Goal: Task Accomplishment & Management: Use online tool/utility

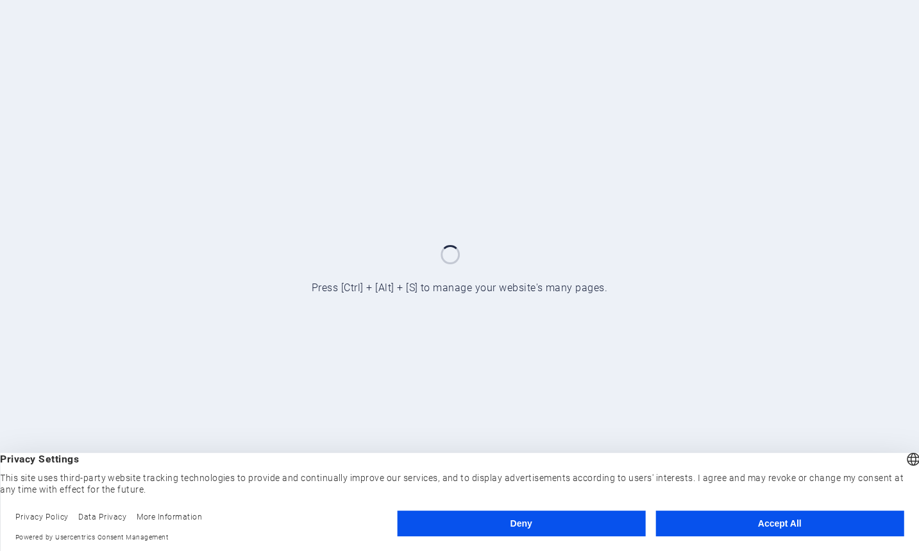
click at [722, 525] on button "Accept All" at bounding box center [780, 524] width 248 height 26
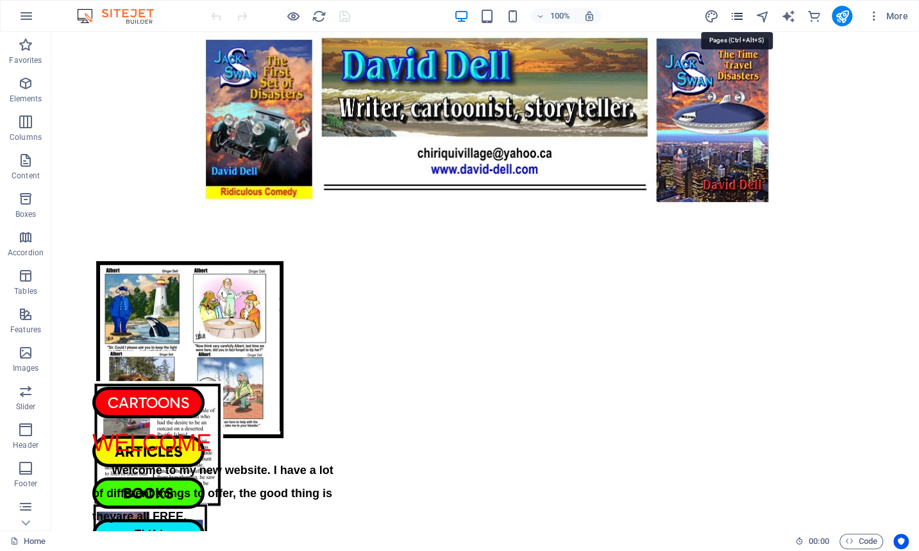
click at [738, 13] on icon "pages" at bounding box center [737, 16] width 15 height 15
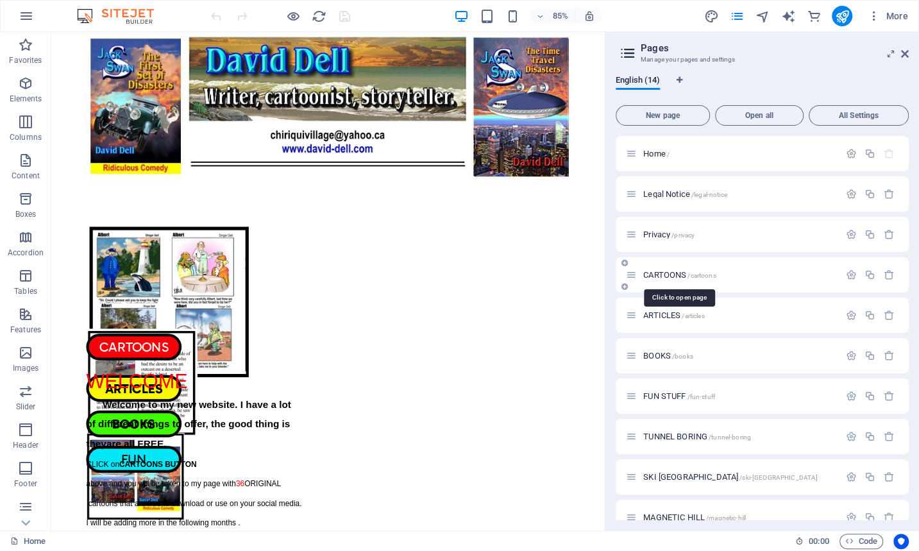
click at [666, 271] on span "CARTOONS /cartoons" at bounding box center [680, 275] width 73 height 10
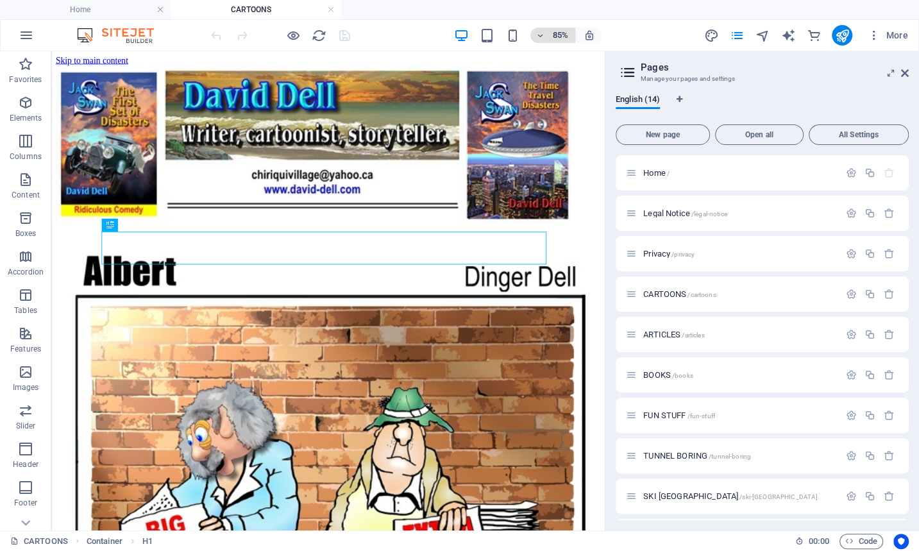
click at [540, 33] on icon "button" at bounding box center [540, 35] width 9 height 8
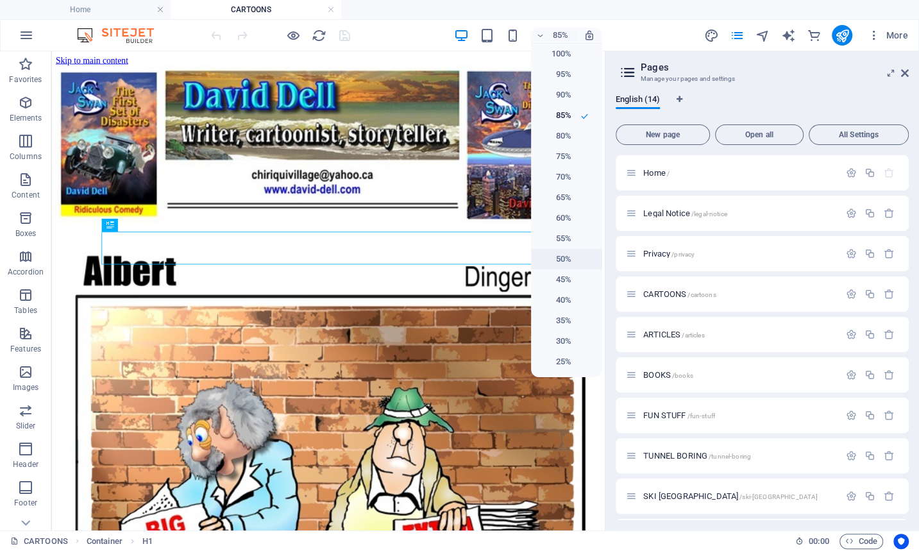
click at [563, 257] on h6 "50%" at bounding box center [555, 259] width 33 height 15
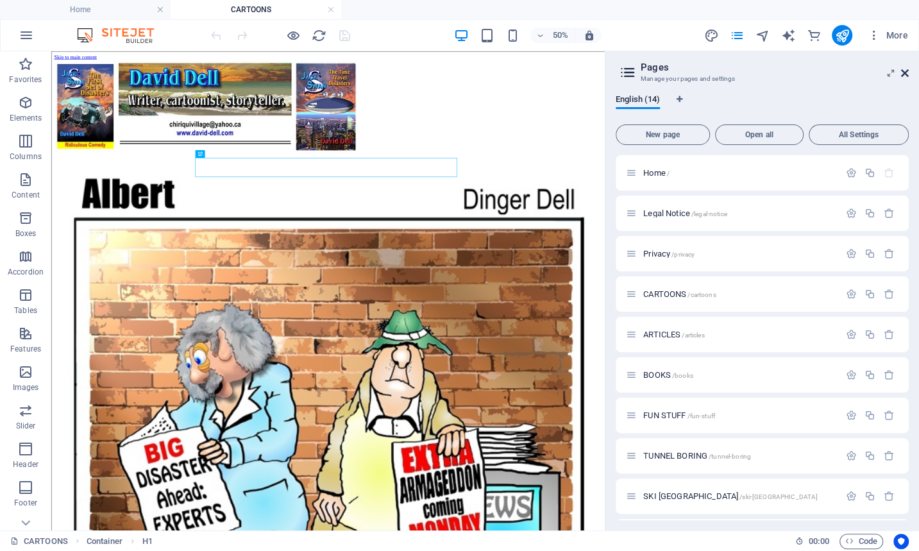
click at [906, 70] on icon at bounding box center [905, 73] width 8 height 10
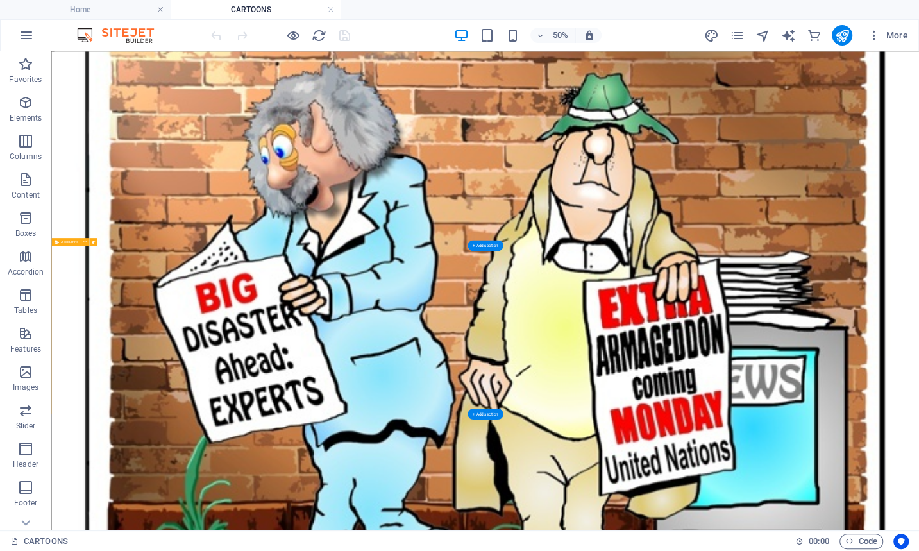
scroll to position [699, 0]
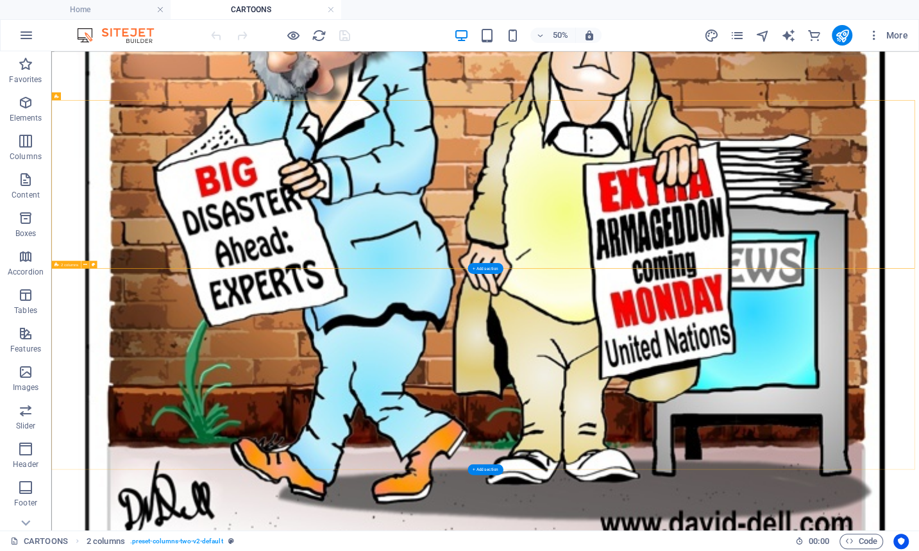
scroll to position [933, 0]
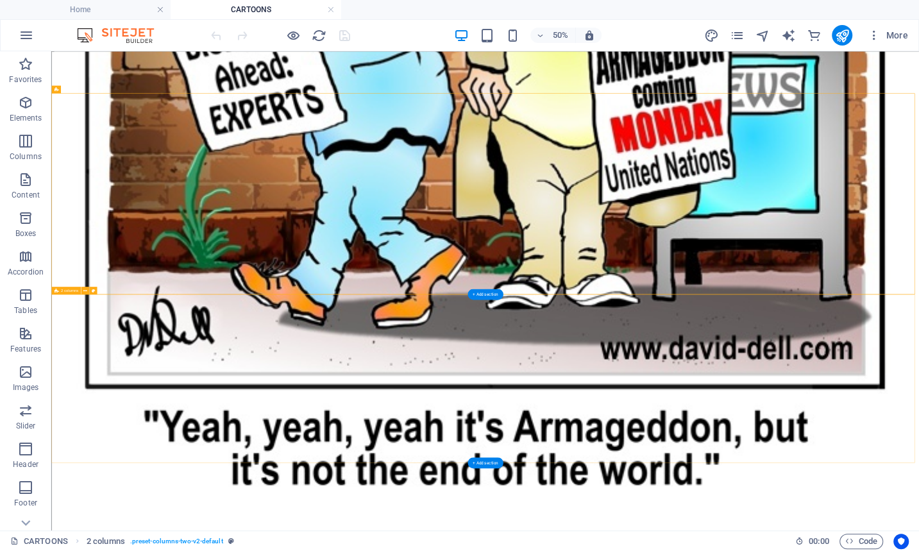
scroll to position [1341, 0]
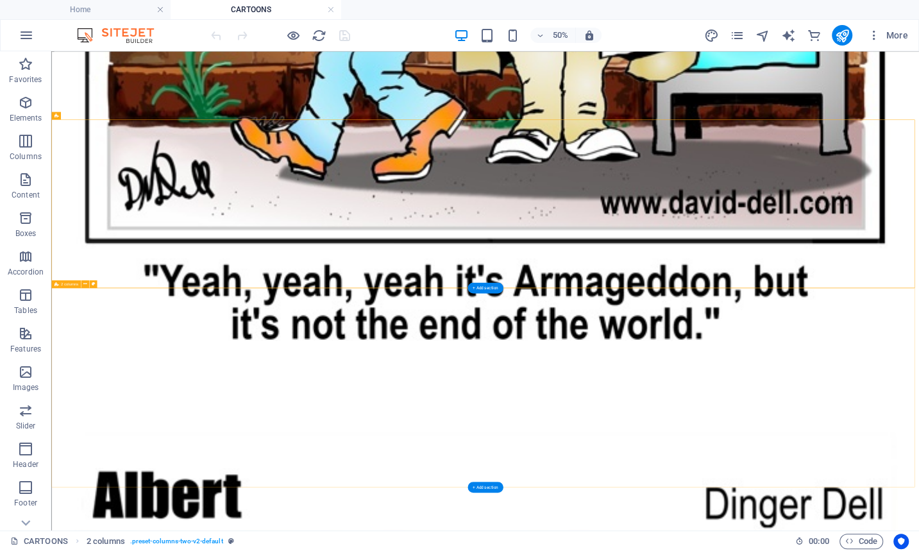
scroll to position [1633, 0]
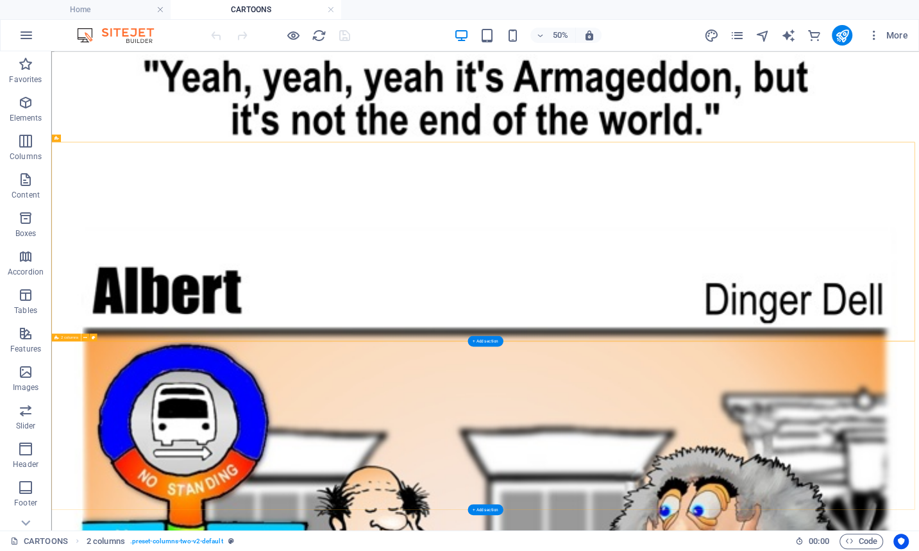
scroll to position [1983, 0]
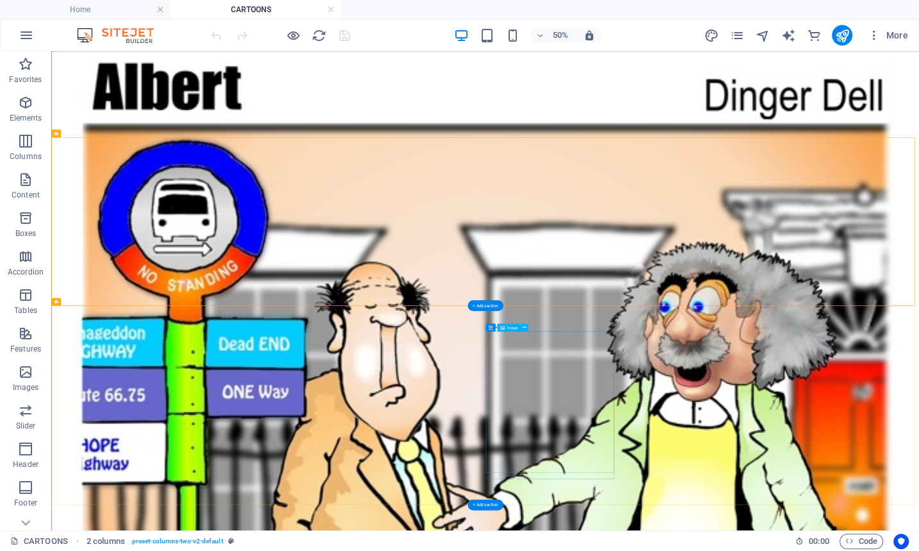
scroll to position [2450, 0]
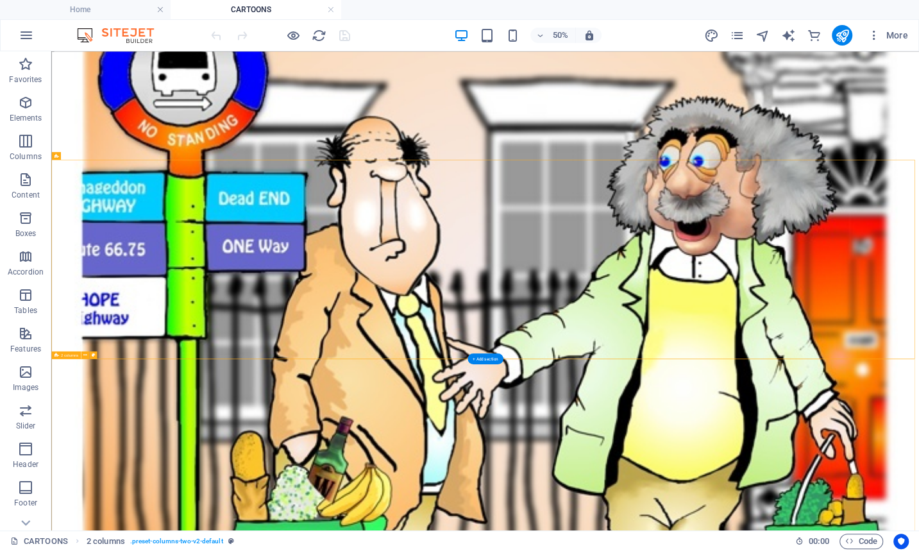
scroll to position [2741, 0]
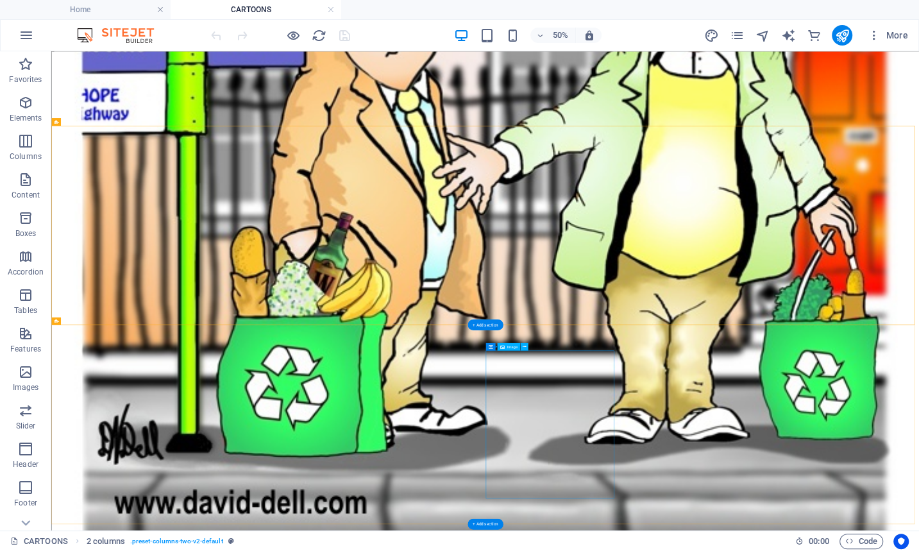
scroll to position [3091, 0]
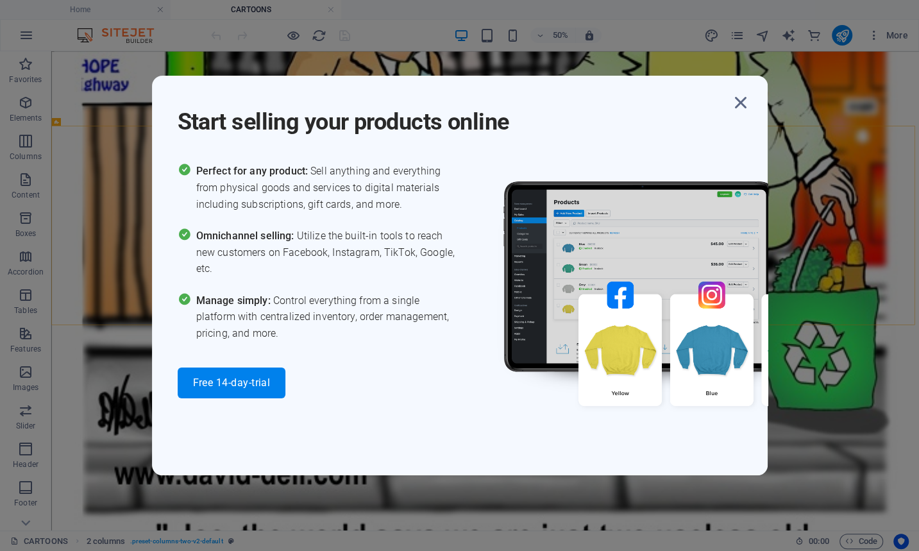
click at [812, 400] on div "Start selling your products online Perfect for any product: Sell anything and e…" at bounding box center [459, 275] width 919 height 551
click at [738, 99] on icon "button" at bounding box center [741, 102] width 23 height 23
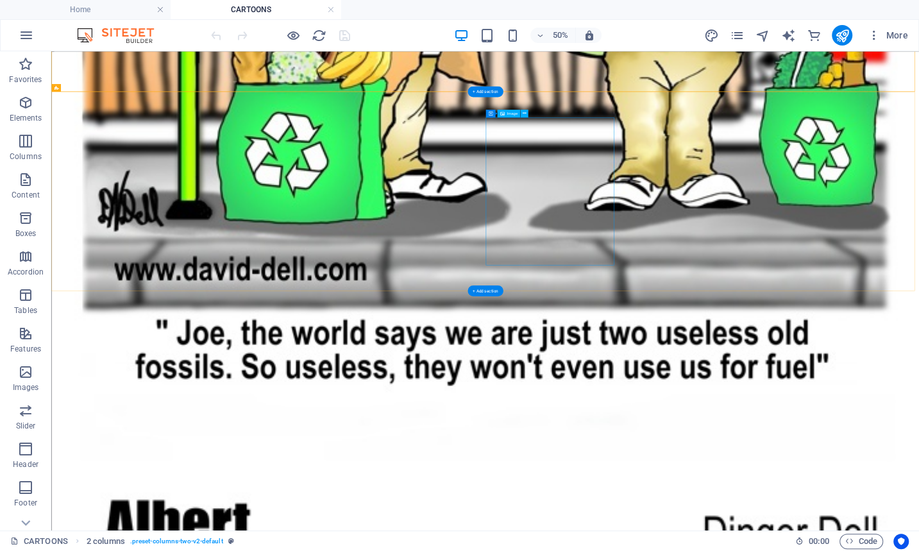
scroll to position [3616, 0]
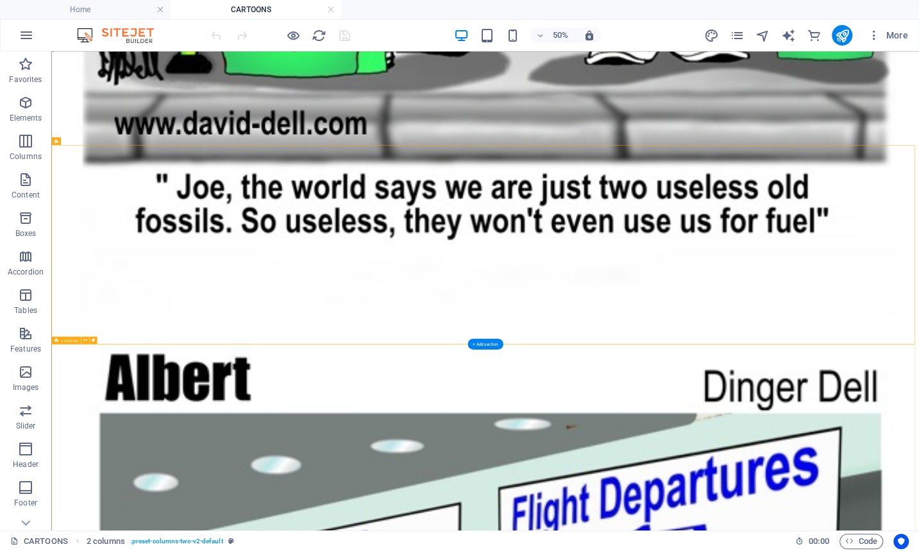
scroll to position [3907, 0]
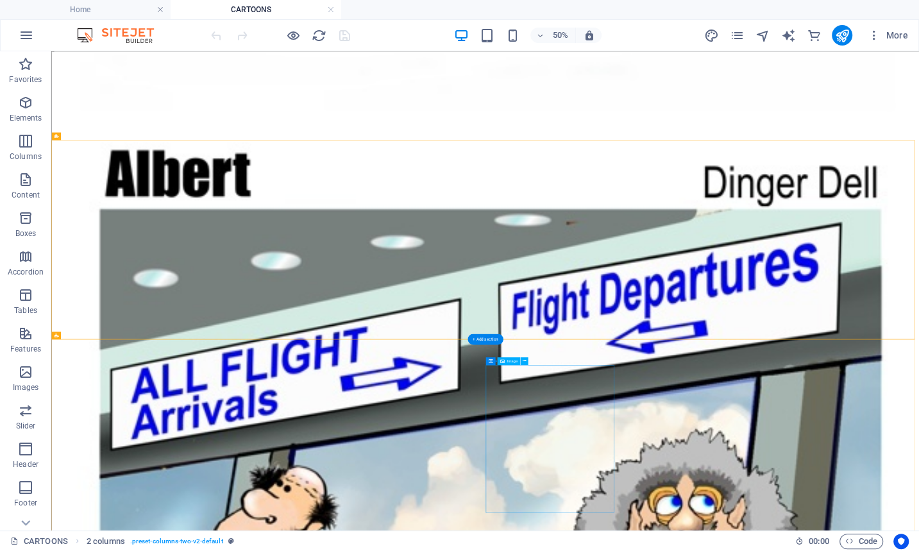
scroll to position [4316, 0]
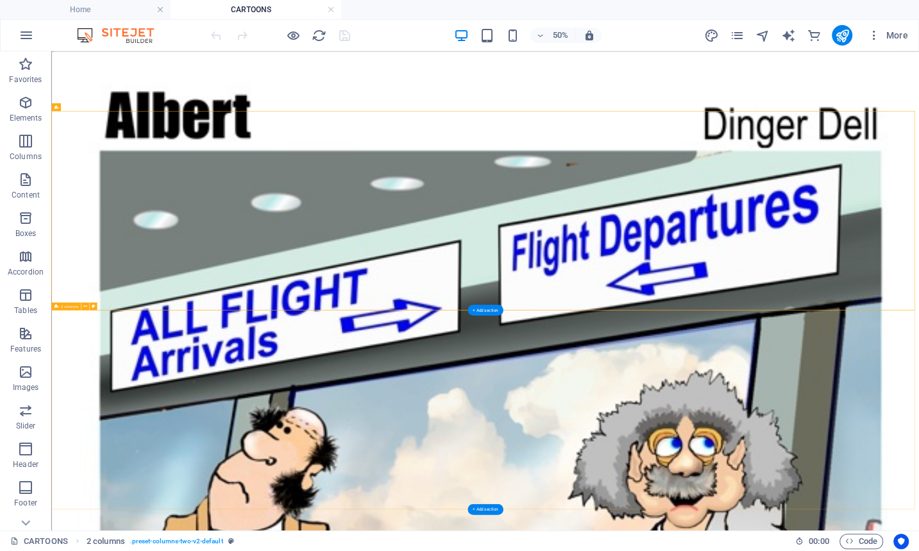
drag, startPoint x: 1506, startPoint y: 730, endPoint x: 1458, endPoint y: 736, distance: 48.5
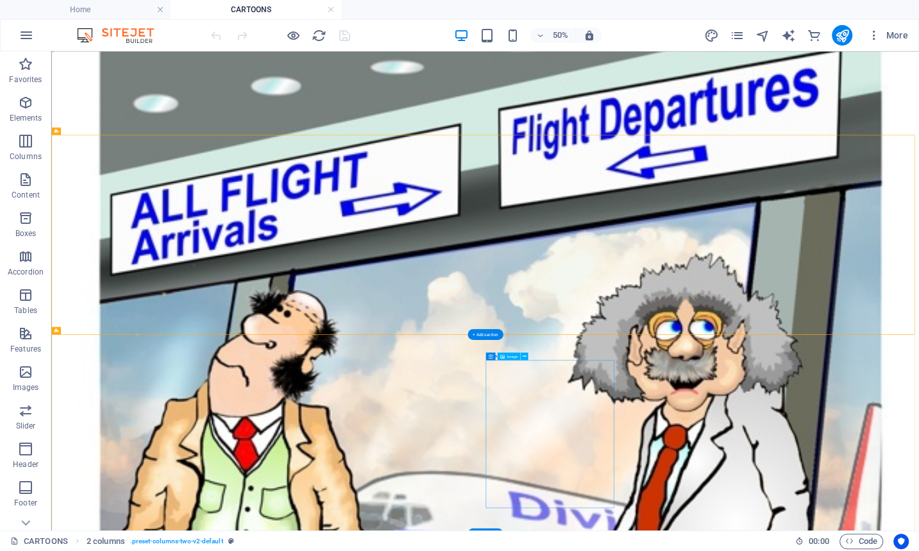
scroll to position [4666, 0]
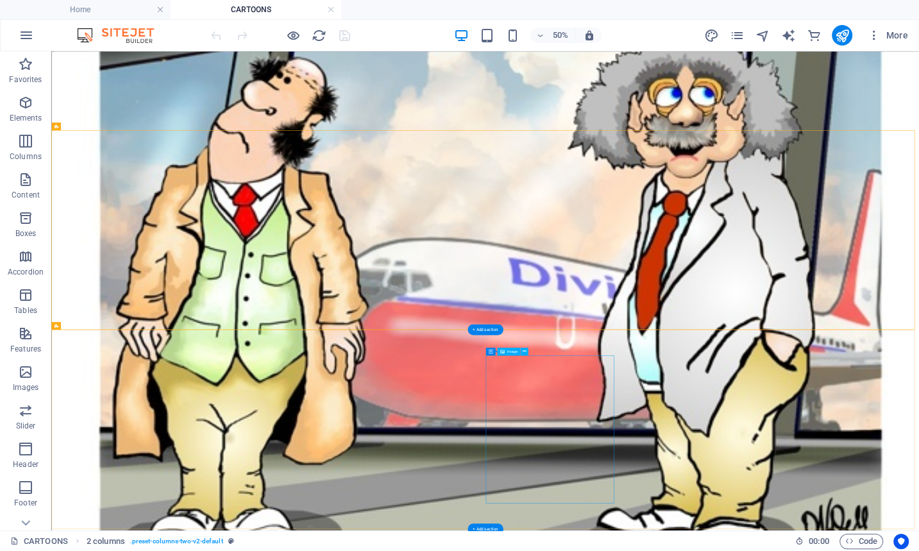
scroll to position [5074, 0]
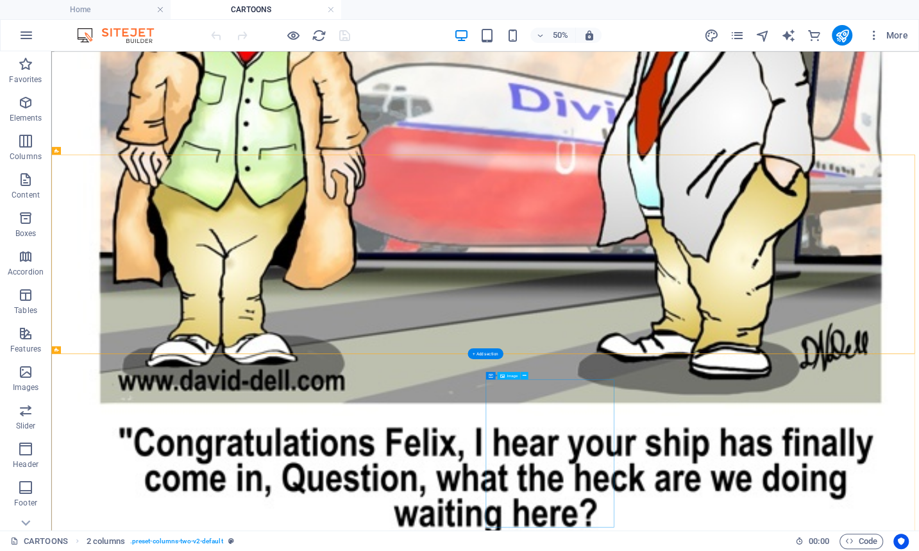
scroll to position [5483, 0]
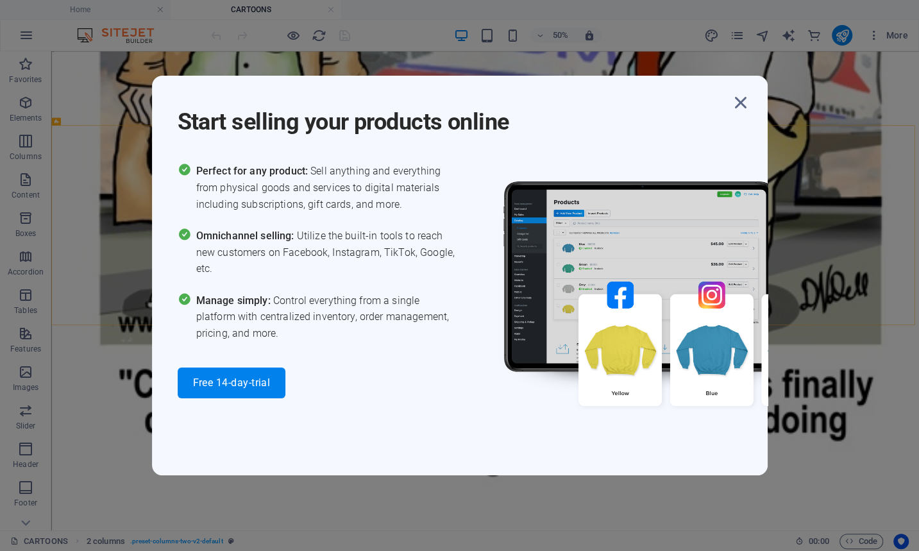
click at [758, 438] on img at bounding box center [674, 303] width 385 height 280
click at [738, 99] on icon "button" at bounding box center [741, 102] width 23 height 23
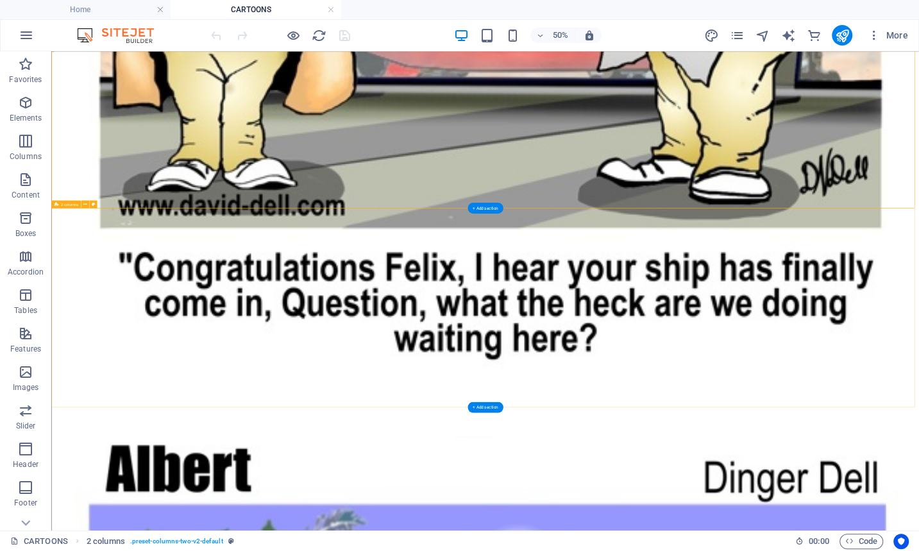
scroll to position [5867, 0]
